Goal: Check status: Check status

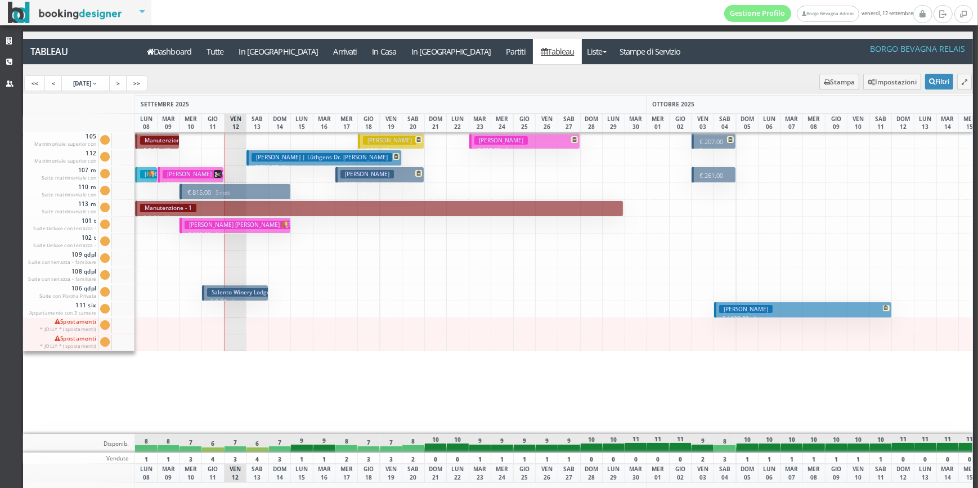
click at [207, 174] on h3 "[PERSON_NAME] | [PERSON_NAME]" at bounding box center [215, 174] width 105 height 8
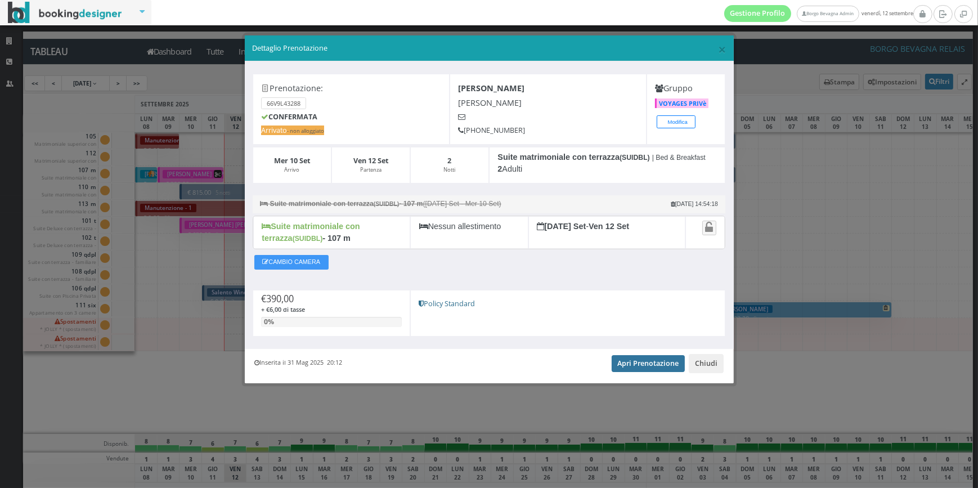
click at [646, 360] on link "Apri Prenotazione" at bounding box center [649, 363] width 74 height 17
drag, startPoint x: 706, startPoint y: 360, endPoint x: 702, endPoint y: 355, distance: 7.2
click at [706, 360] on button "Chiudi" at bounding box center [706, 363] width 35 height 19
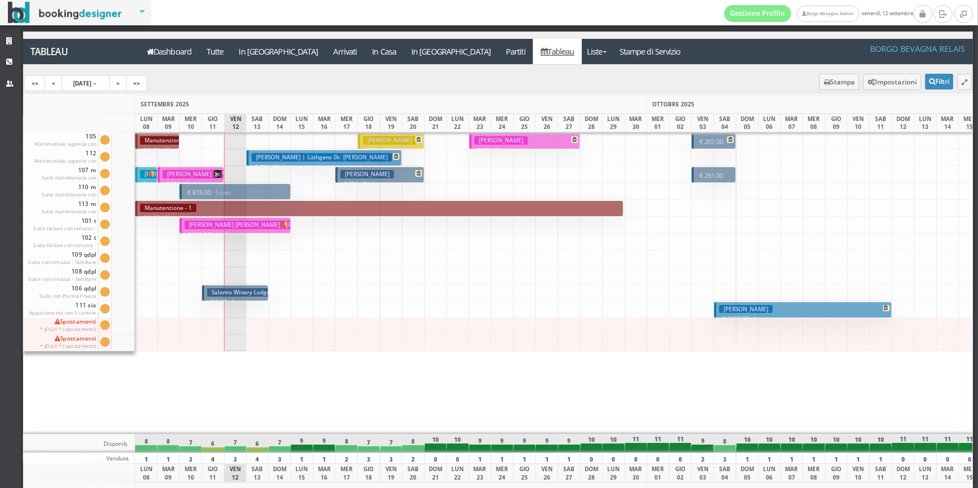
click at [202, 173] on h3 "SOLARES ERIC | Solres Pascale" at bounding box center [215, 174] width 105 height 8
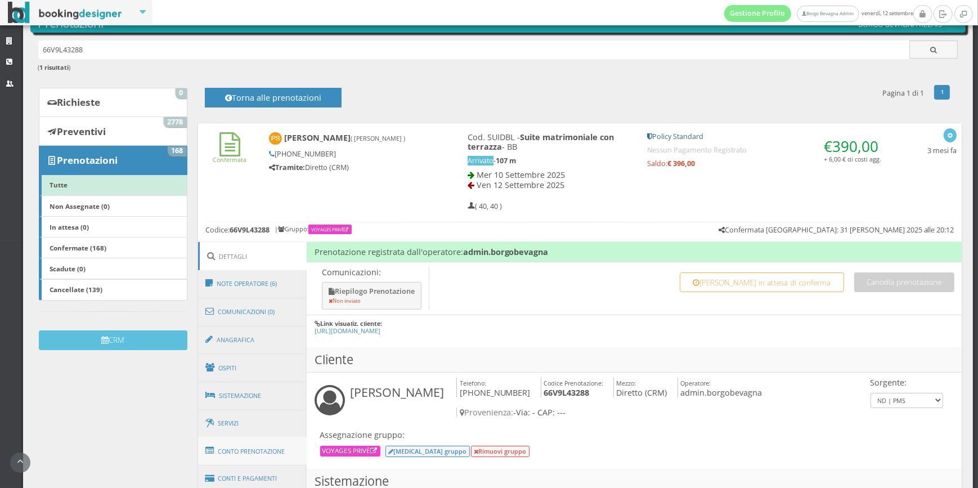
scroll to position [171, 0]
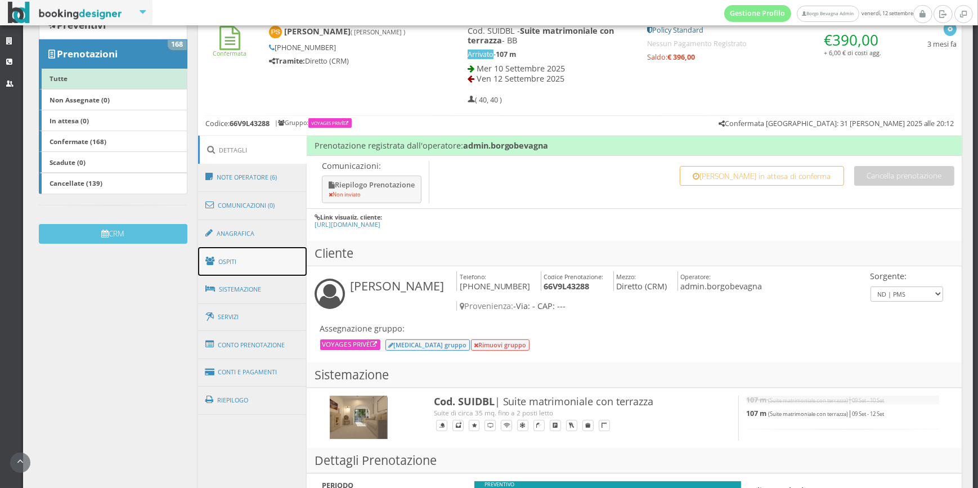
click at [275, 269] on link "Ospiti" at bounding box center [252, 261] width 109 height 29
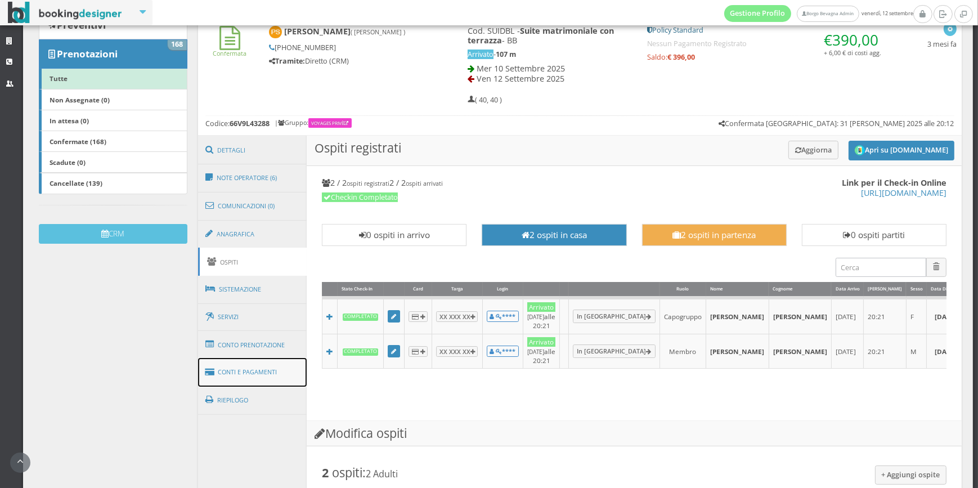
click at [281, 370] on link "Conti e Pagamenti" at bounding box center [252, 372] width 109 height 29
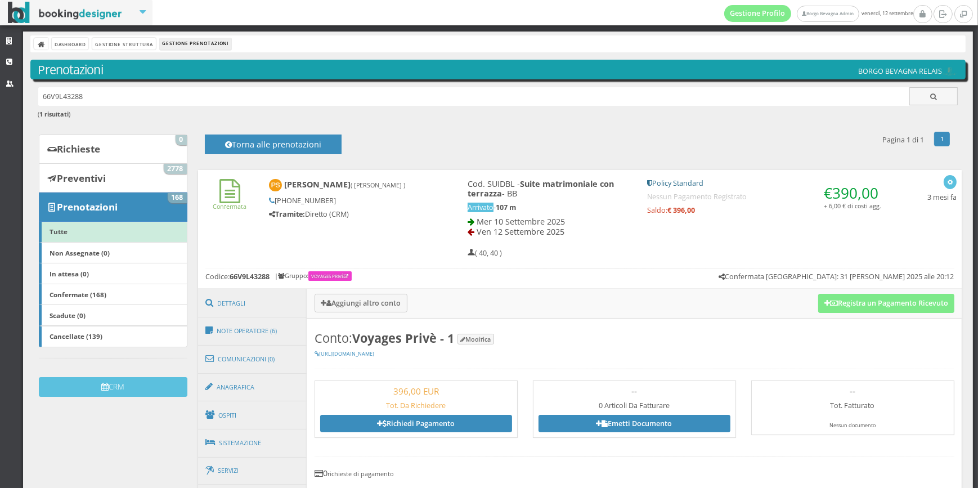
scroll to position [57, 0]
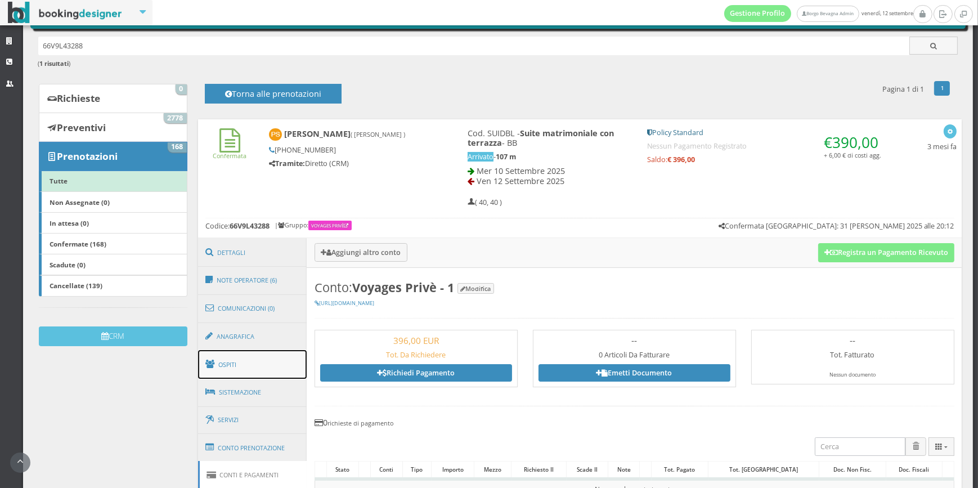
click at [265, 369] on link "Ospiti" at bounding box center [252, 364] width 109 height 29
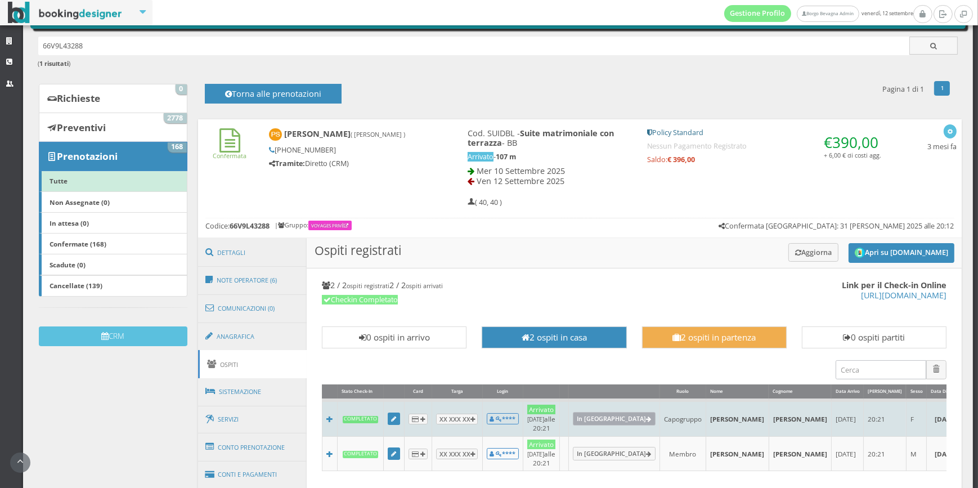
click at [619, 419] on link "In [GEOGRAPHIC_DATA]" at bounding box center [614, 419] width 83 height 14
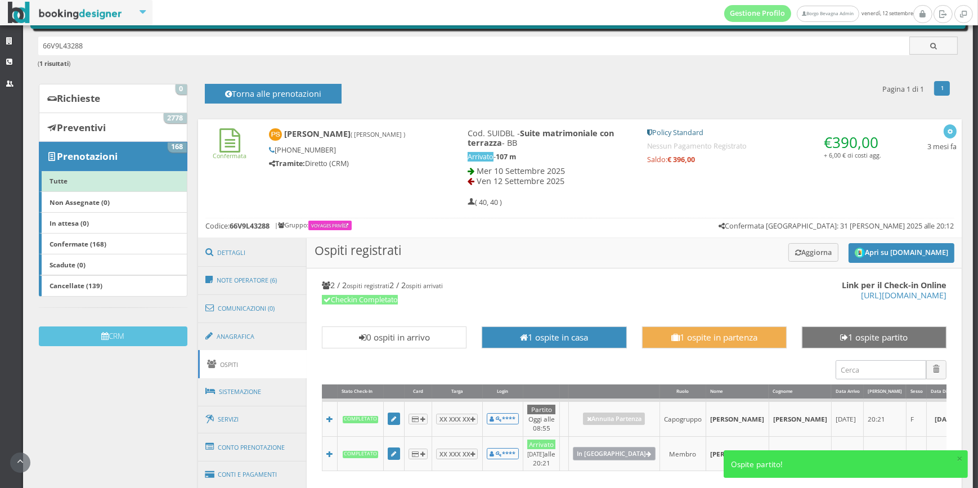
click at [609, 450] on link "In [GEOGRAPHIC_DATA]" at bounding box center [614, 454] width 83 height 14
